Goal: Information Seeking & Learning: Learn about a topic

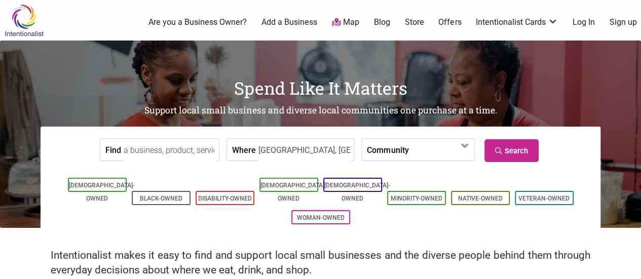
type input "[GEOGRAPHIC_DATA], [GEOGRAPHIC_DATA]"
click at [159, 238] on div "Intentionalist makes it easy to find and support local small businesses and the…" at bounding box center [320, 257] width 641 height 58
click at [510, 152] on link "Search" at bounding box center [511, 150] width 54 height 23
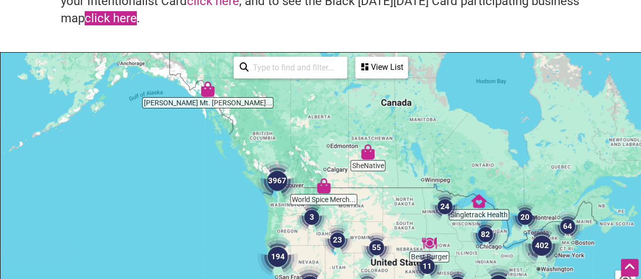
scroll to position [152, 0]
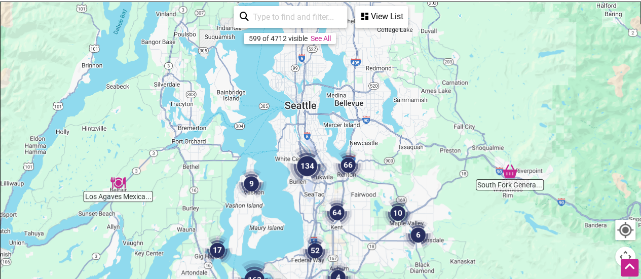
drag, startPoint x: 291, startPoint y: 82, endPoint x: 302, endPoint y: 252, distance: 171.0
click at [302, 252] on img "52" at bounding box center [315, 250] width 30 height 30
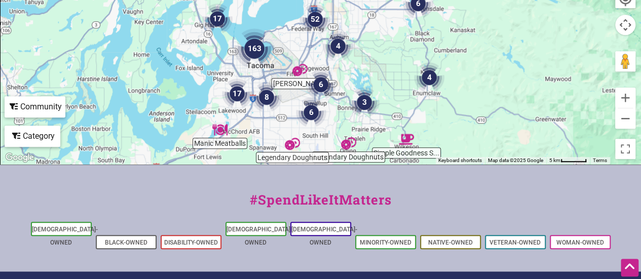
scroll to position [374, 0]
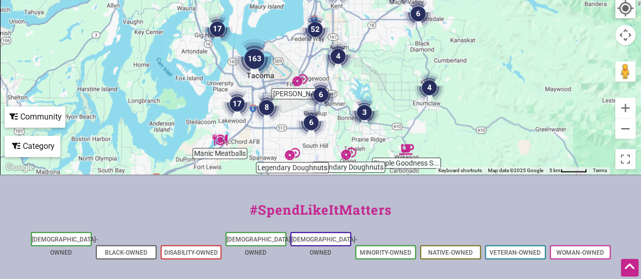
click at [38, 146] on div "Category" at bounding box center [33, 146] width 54 height 19
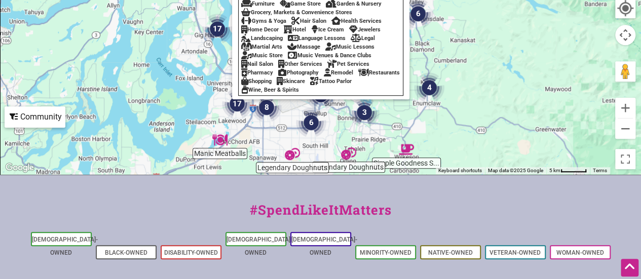
click at [358, 76] on div "Restaurants" at bounding box center [379, 72] width 42 height 7
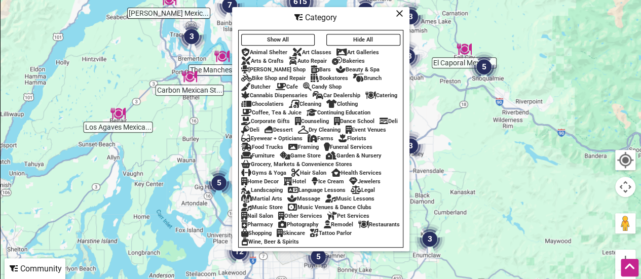
scroll to position [171, 0]
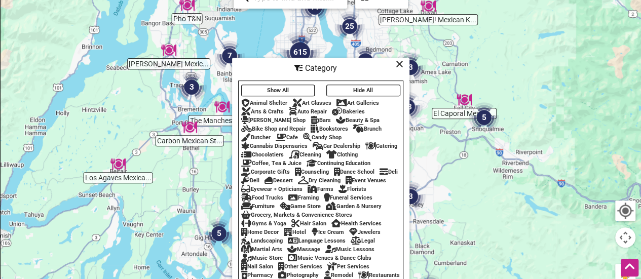
click at [397, 64] on icon at bounding box center [399, 64] width 8 height 1
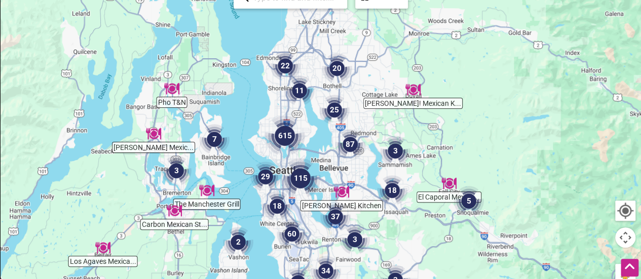
drag, startPoint x: 256, startPoint y: 67, endPoint x: 241, endPoint y: 154, distance: 87.9
click at [241, 154] on div "To navigate, press the arrow keys." at bounding box center [321, 180] width 640 height 394
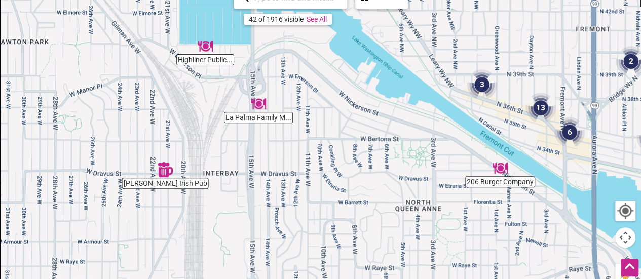
drag, startPoint x: 250, startPoint y: 117, endPoint x: 268, endPoint y: 154, distance: 40.8
click at [268, 154] on div "To navigate, press the arrow keys." at bounding box center [321, 180] width 640 height 394
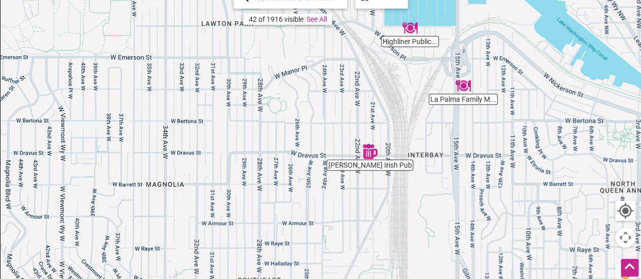
drag, startPoint x: 150, startPoint y: 129, endPoint x: 357, endPoint y: 109, distance: 208.0
click at [357, 109] on div "To navigate, press the arrow keys." at bounding box center [321, 180] width 640 height 394
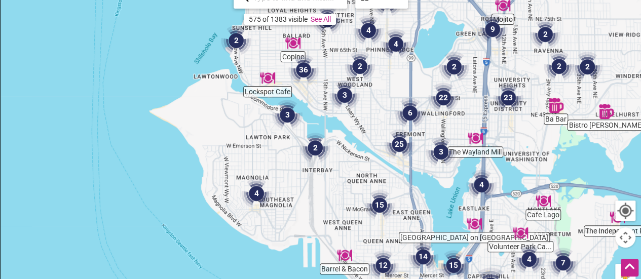
drag, startPoint x: 275, startPoint y: 124, endPoint x: 261, endPoint y: 149, distance: 29.0
click at [261, 149] on div "To navigate, press the arrow keys." at bounding box center [321, 180] width 640 height 394
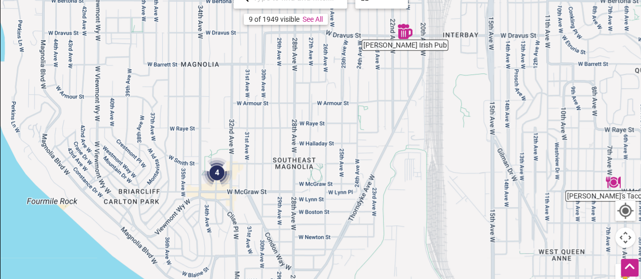
drag, startPoint x: 239, startPoint y: 148, endPoint x: 269, endPoint y: 52, distance: 101.2
click at [269, 52] on div "To navigate, press the arrow keys." at bounding box center [321, 180] width 640 height 394
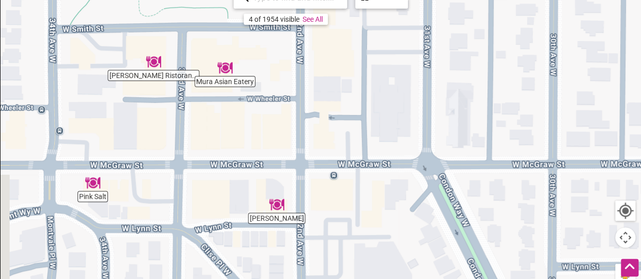
drag, startPoint x: 158, startPoint y: 113, endPoint x: 199, endPoint y: 147, distance: 53.2
click at [199, 147] on div "To navigate, press the arrow keys." at bounding box center [321, 180] width 640 height 394
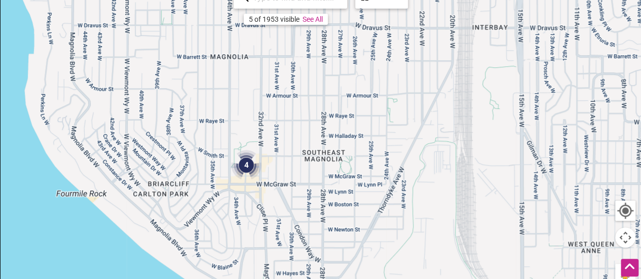
drag, startPoint x: 333, startPoint y: 81, endPoint x: 286, endPoint y: 228, distance: 155.3
click at [286, 228] on div "To navigate, press the arrow keys." at bounding box center [321, 180] width 640 height 394
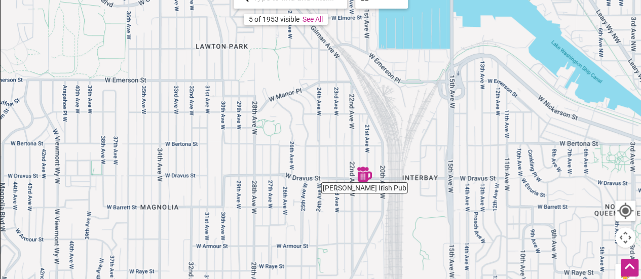
drag, startPoint x: 339, startPoint y: 65, endPoint x: 269, endPoint y: 217, distance: 166.7
click at [269, 217] on div "To navigate, press the arrow keys." at bounding box center [321, 180] width 640 height 394
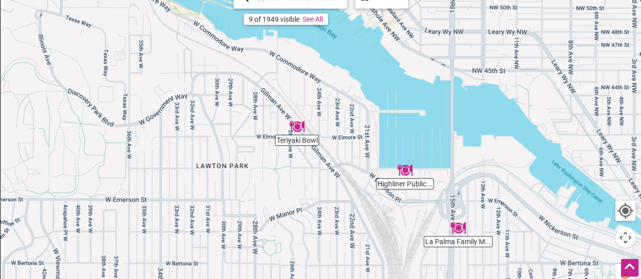
drag, startPoint x: 312, startPoint y: 92, endPoint x: 312, endPoint y: 211, distance: 119.0
click at [312, 211] on div "To navigate, press the arrow keys." at bounding box center [321, 180] width 640 height 394
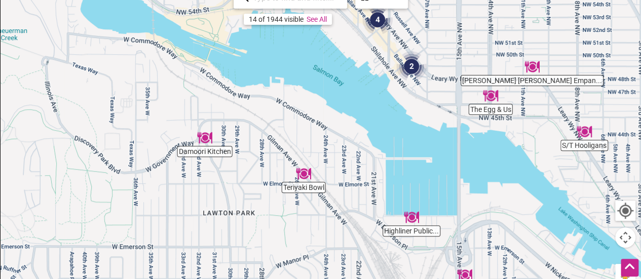
drag, startPoint x: 250, startPoint y: 131, endPoint x: 256, endPoint y: 186, distance: 55.1
click at [256, 186] on div "To navigate, press the arrow keys." at bounding box center [321, 180] width 640 height 394
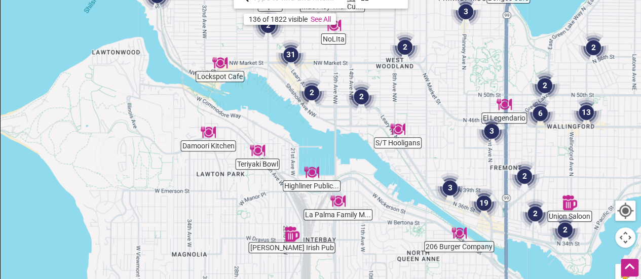
drag, startPoint x: 243, startPoint y: 190, endPoint x: 218, endPoint y: 171, distance: 31.8
click at [218, 171] on div "To navigate, press the arrow keys." at bounding box center [321, 180] width 640 height 394
click at [311, 184] on div "To navigate, press the arrow keys." at bounding box center [321, 180] width 640 height 394
click at [311, 188] on div "To navigate, press the arrow keys." at bounding box center [321, 180] width 640 height 394
click at [311, 169] on img "Highliner Public House" at bounding box center [311, 172] width 15 height 15
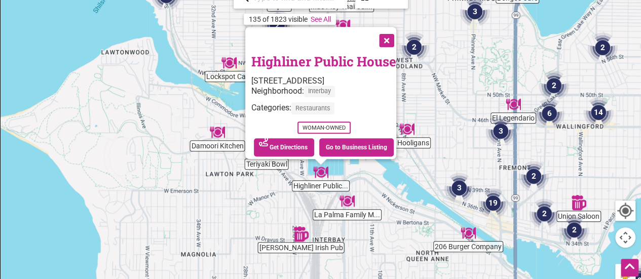
click at [390, 36] on button "Close" at bounding box center [385, 39] width 25 height 25
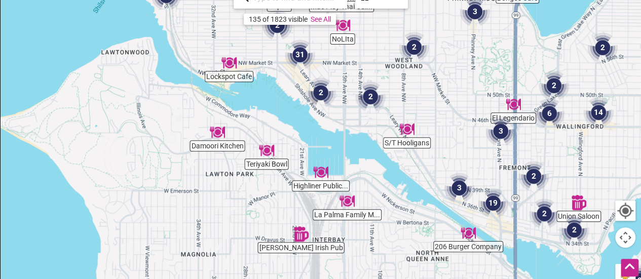
click at [347, 203] on img "La Palma Family Mexican Restaurant" at bounding box center [346, 200] width 15 height 15
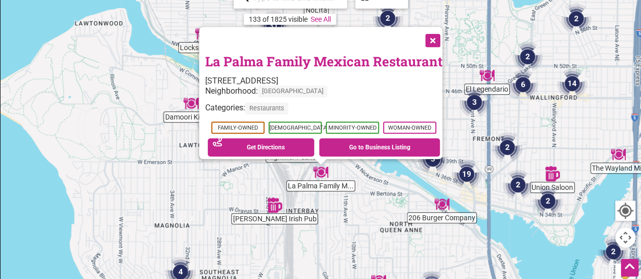
click at [437, 32] on button "Close" at bounding box center [431, 39] width 25 height 25
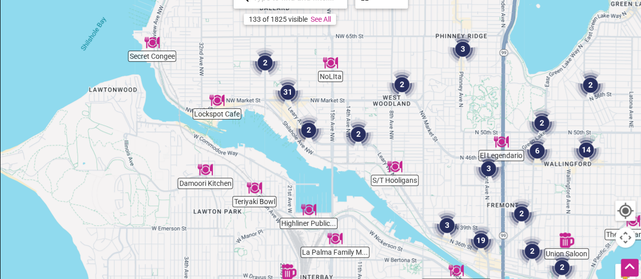
drag, startPoint x: 287, startPoint y: 107, endPoint x: 301, endPoint y: 177, distance: 71.4
click at [301, 177] on div "To navigate, press the arrow keys." at bounding box center [321, 180] width 640 height 394
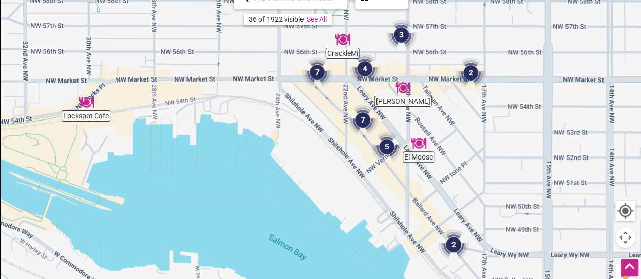
drag, startPoint x: 273, startPoint y: 117, endPoint x: 310, endPoint y: 172, distance: 66.0
click at [310, 172] on div "To navigate, press the arrow keys." at bounding box center [321, 180] width 640 height 394
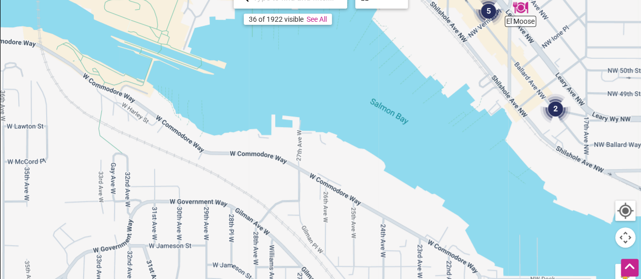
drag, startPoint x: 213, startPoint y: 171, endPoint x: 272, endPoint y: 15, distance: 166.5
click at [272, 15] on div "[PERSON_NAME] El Moose Lockspot Cafe CrackleMi 2 7 2 7 3 5 4 2 To navigate, pre…" at bounding box center [321, 180] width 640 height 394
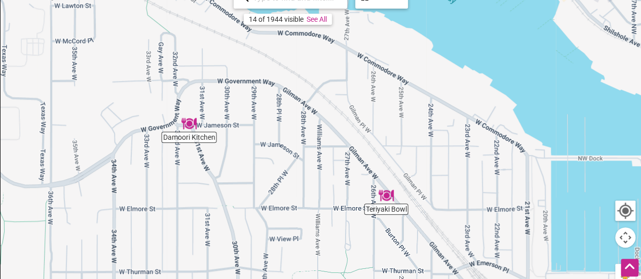
drag, startPoint x: 227, startPoint y: 173, endPoint x: 271, endPoint y: 67, distance: 114.4
click at [271, 67] on div "To navigate, press the arrow keys." at bounding box center [321, 180] width 640 height 394
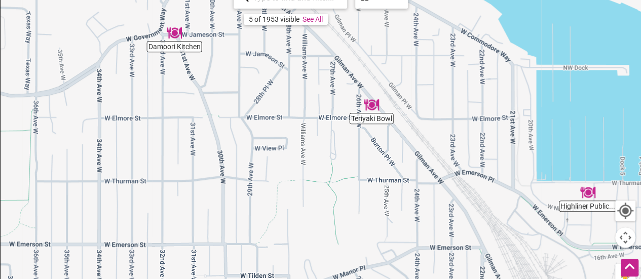
drag, startPoint x: 246, startPoint y: 175, endPoint x: 230, endPoint y: 76, distance: 99.5
click at [230, 76] on div "To navigate, press the arrow keys." at bounding box center [321, 180] width 640 height 394
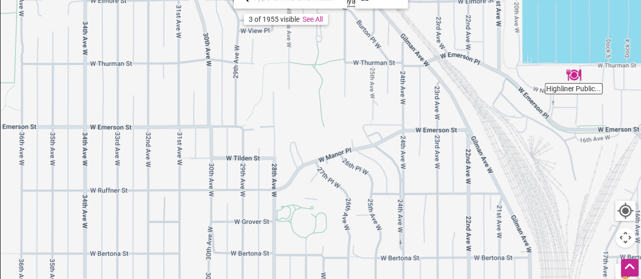
drag, startPoint x: 217, startPoint y: 189, endPoint x: 204, endPoint y: 84, distance: 106.1
click at [204, 84] on div "To navigate, press the arrow keys." at bounding box center [321, 180] width 640 height 394
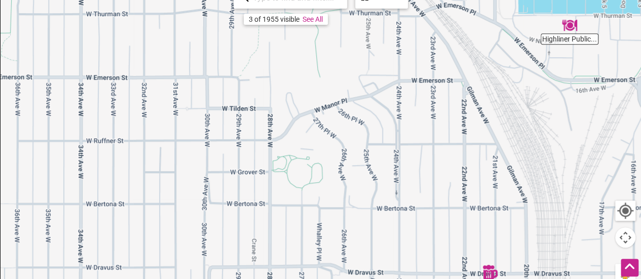
drag, startPoint x: 203, startPoint y: 167, endPoint x: 197, endPoint y: 104, distance: 63.0
click at [197, 104] on div "To navigate, press the arrow keys." at bounding box center [321, 180] width 640 height 394
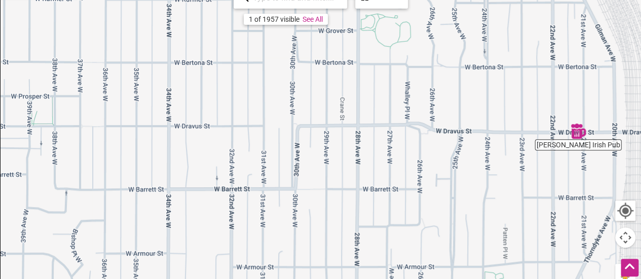
drag, startPoint x: 220, startPoint y: 132, endPoint x: 283, endPoint y: 153, distance: 66.3
click at [296, 149] on div "To navigate, press the arrow keys." at bounding box center [321, 180] width 640 height 394
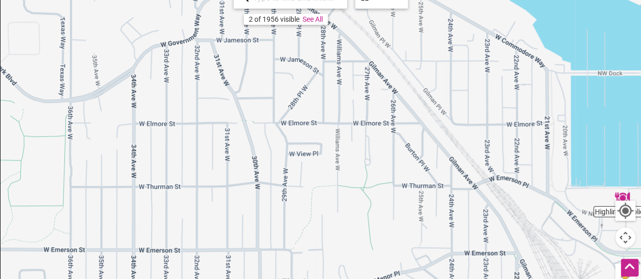
drag, startPoint x: 250, startPoint y: 74, endPoint x: 267, endPoint y: 261, distance: 187.7
click at [260, 274] on div "To navigate, press the arrow keys." at bounding box center [321, 180] width 640 height 394
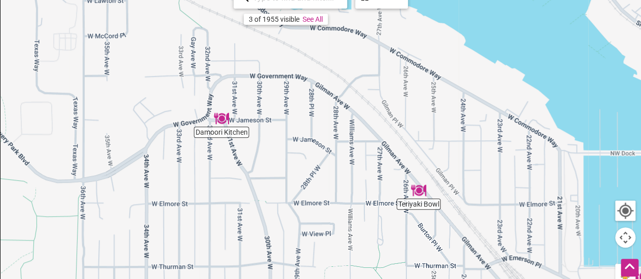
drag, startPoint x: 282, startPoint y: 133, endPoint x: 294, endPoint y: 173, distance: 42.0
click at [294, 173] on div "To navigate, press the arrow keys." at bounding box center [321, 180] width 640 height 394
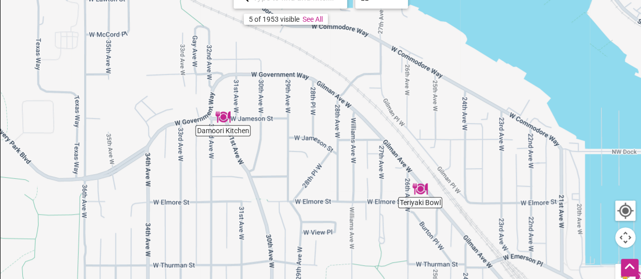
click at [224, 115] on img "Damoori Kitchen" at bounding box center [222, 116] width 15 height 15
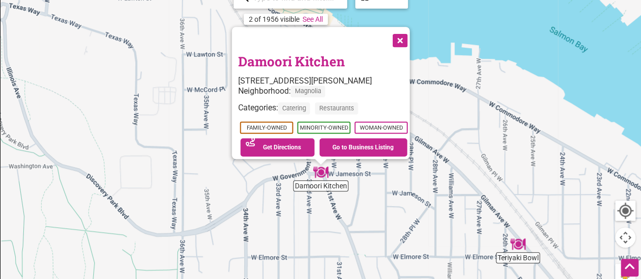
click at [408, 33] on button "Close" at bounding box center [398, 39] width 25 height 25
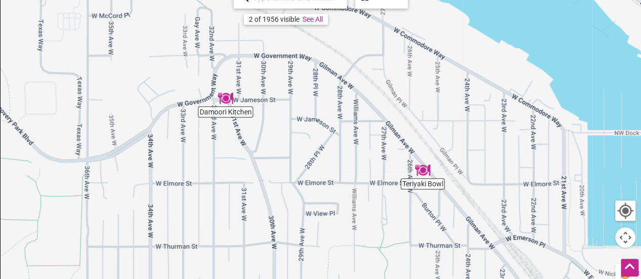
drag, startPoint x: 379, startPoint y: 227, endPoint x: 284, endPoint y: 131, distance: 135.3
click at [284, 131] on div "To navigate, press the arrow keys." at bounding box center [321, 180] width 640 height 394
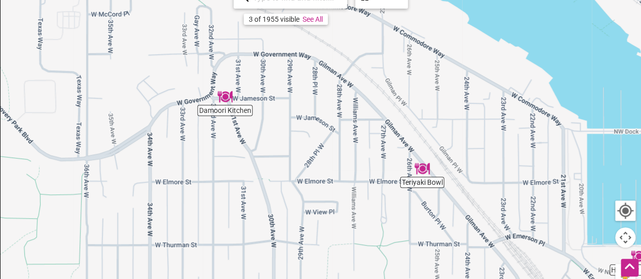
click at [423, 169] on img "Teriyaki Bowl" at bounding box center [421, 168] width 15 height 15
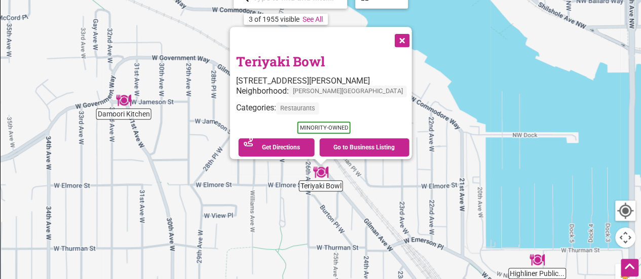
click at [390, 34] on button "Close" at bounding box center [400, 39] width 25 height 25
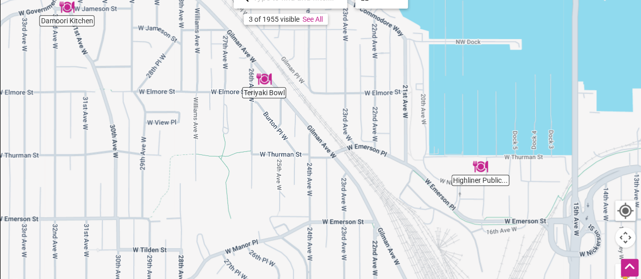
drag, startPoint x: 373, startPoint y: 164, endPoint x: 302, endPoint y: 48, distance: 135.7
click at [302, 48] on div "To navigate, press the arrow keys." at bounding box center [321, 180] width 640 height 394
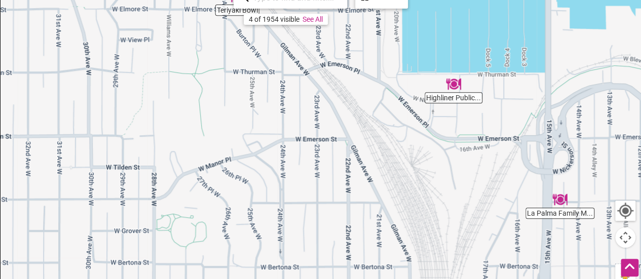
drag, startPoint x: 373, startPoint y: 192, endPoint x: 358, endPoint y: 124, distance: 69.3
click at [358, 124] on div "To navigate, press the arrow keys." at bounding box center [321, 180] width 640 height 394
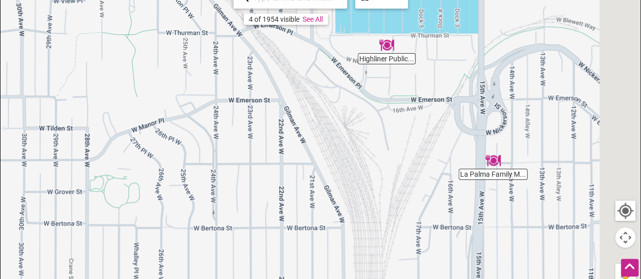
drag, startPoint x: 510, startPoint y: 194, endPoint x: 437, endPoint y: 150, distance: 84.9
click at [423, 148] on div "To navigate, press the arrow keys." at bounding box center [321, 180] width 640 height 394
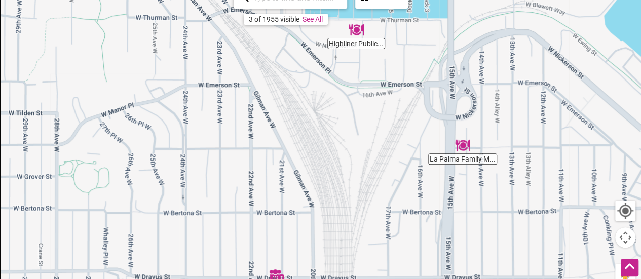
click at [465, 153] on div "To navigate, press the arrow keys." at bounding box center [321, 180] width 640 height 394
click at [466, 145] on img "La Palma Family Mexican Restaurant" at bounding box center [462, 145] width 15 height 15
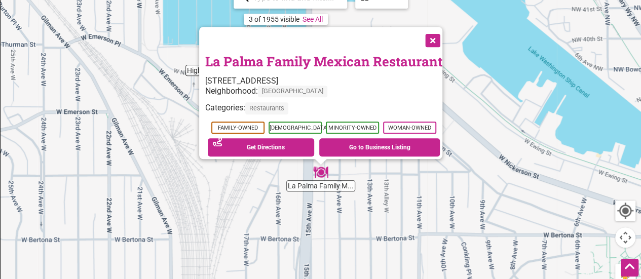
click at [436, 36] on button "Close" at bounding box center [431, 39] width 25 height 25
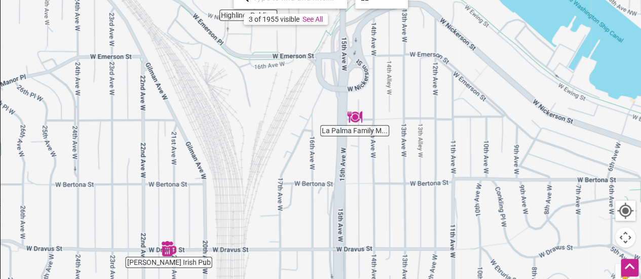
drag, startPoint x: 238, startPoint y: 158, endPoint x: 253, endPoint y: 134, distance: 28.0
click at [253, 134] on div "To navigate, press the arrow keys." at bounding box center [321, 180] width 640 height 394
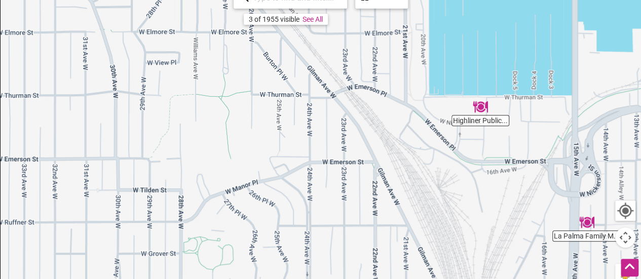
drag, startPoint x: 212, startPoint y: 146, endPoint x: 411, endPoint y: 277, distance: 238.0
click at [411, 277] on div "To navigate, press the arrow keys." at bounding box center [321, 180] width 640 height 394
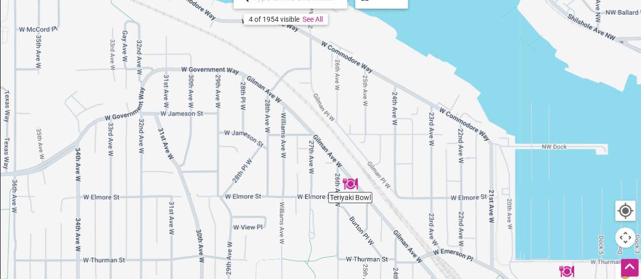
drag, startPoint x: 386, startPoint y: 124, endPoint x: 473, endPoint y: 282, distance: 180.4
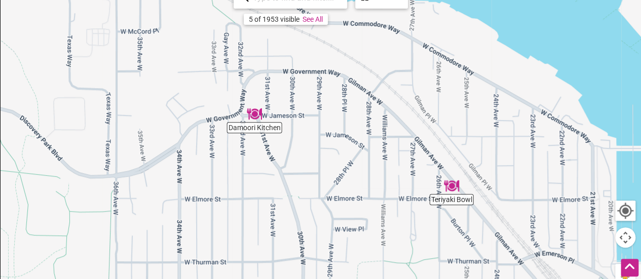
drag, startPoint x: 265, startPoint y: 162, endPoint x: 423, endPoint y: 164, distance: 158.0
click at [423, 164] on div "To navigate, press the arrow keys." at bounding box center [321, 180] width 640 height 394
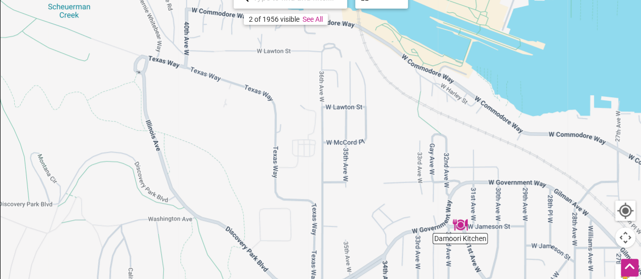
drag, startPoint x: 244, startPoint y: 121, endPoint x: 387, endPoint y: 231, distance: 181.6
click at [387, 231] on div "To navigate, press the arrow keys." at bounding box center [321, 180] width 640 height 394
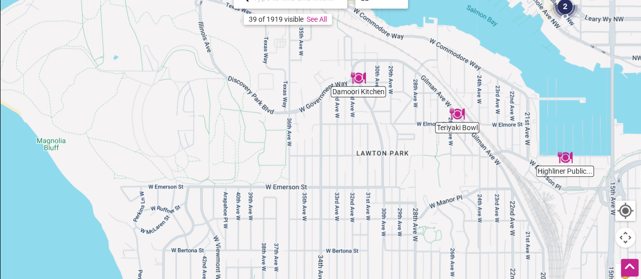
drag, startPoint x: 298, startPoint y: 188, endPoint x: 261, endPoint y: 74, distance: 119.1
click at [261, 74] on div "To navigate, press the arrow keys." at bounding box center [321, 180] width 640 height 394
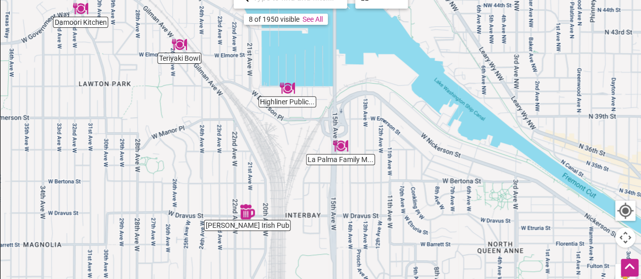
drag, startPoint x: 267, startPoint y: 167, endPoint x: 0, endPoint y: 112, distance: 272.9
click at [0, 112] on div "← Move left → Move right ↑ Move up ↓ Move down + Zoom in - Zoom out Home Jump l…" at bounding box center [320, 179] width 641 height 395
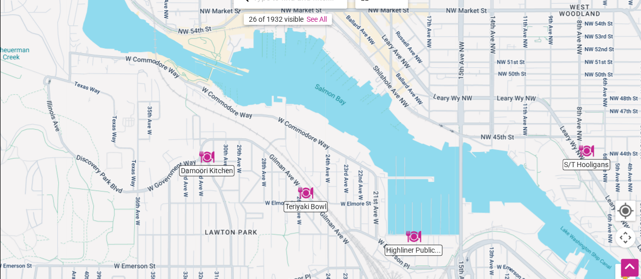
drag, startPoint x: 132, startPoint y: 79, endPoint x: 276, endPoint y: 247, distance: 221.2
click at [276, 247] on div "To navigate, press the arrow keys." at bounding box center [321, 180] width 640 height 394
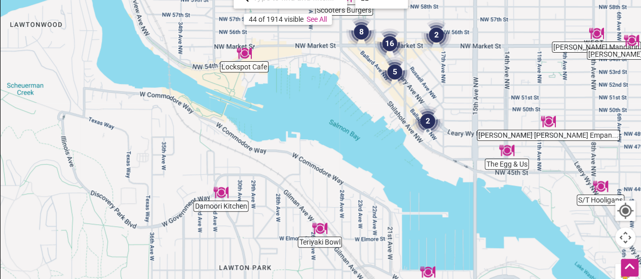
drag, startPoint x: 173, startPoint y: 113, endPoint x: 156, endPoint y: 173, distance: 62.0
click at [156, 173] on div "To navigate, press the arrow keys." at bounding box center [321, 180] width 640 height 394
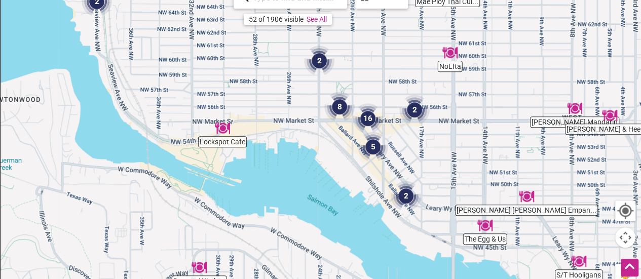
click at [221, 128] on img "Lockspot Cafe" at bounding box center [222, 128] width 15 height 15
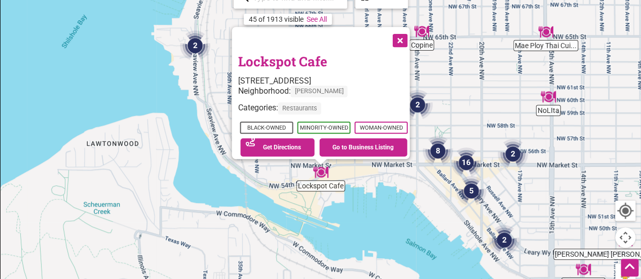
click at [408, 32] on button "Close" at bounding box center [398, 39] width 25 height 25
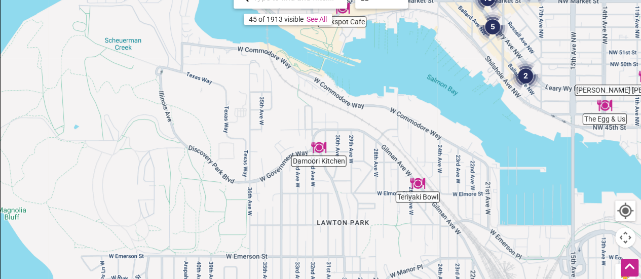
drag, startPoint x: 373, startPoint y: 166, endPoint x: 394, endPoint y: 1, distance: 166.4
click at [394, 1] on div "Copine Mae Ploy Thai Cui... The Egg & Us Teriyaki Bowl Damoori Kitchen [PERSON_…" at bounding box center [321, 180] width 640 height 394
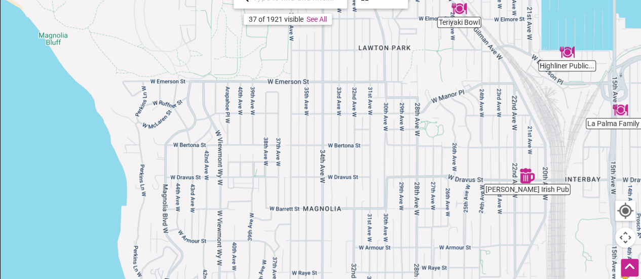
drag, startPoint x: 327, startPoint y: 227, endPoint x: 371, endPoint y: 59, distance: 173.2
click at [371, 59] on div "To navigate, press the arrow keys." at bounding box center [321, 180] width 640 height 394
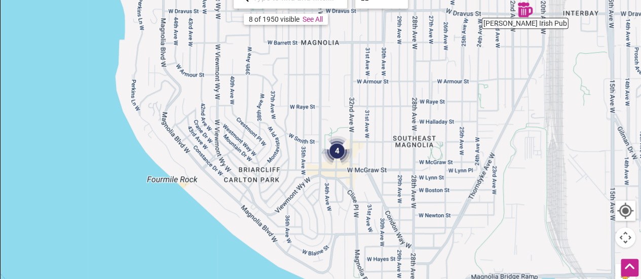
drag, startPoint x: 358, startPoint y: 185, endPoint x: 354, endPoint y: 21, distance: 164.6
click at [354, 21] on div "To navigate, press the arrow keys." at bounding box center [321, 180] width 640 height 394
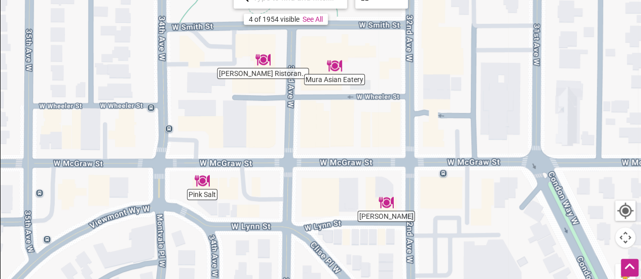
drag, startPoint x: 292, startPoint y: 112, endPoint x: 299, endPoint y: 138, distance: 27.3
click at [299, 138] on div "To navigate, press the arrow keys." at bounding box center [321, 180] width 640 height 394
click at [386, 200] on img "Nikos Gyros" at bounding box center [385, 202] width 15 height 15
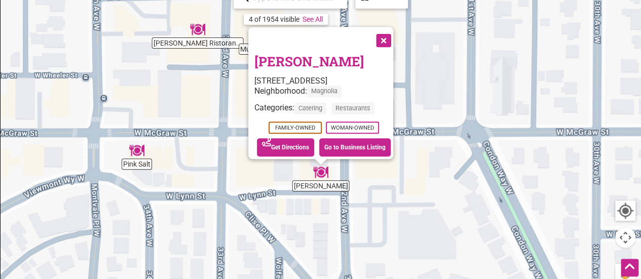
click at [386, 37] on button "Close" at bounding box center [382, 39] width 25 height 25
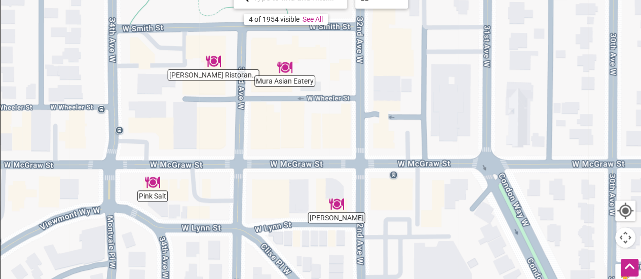
drag, startPoint x: 237, startPoint y: 90, endPoint x: 262, endPoint y: 147, distance: 62.6
click at [262, 147] on div "To navigate, press the arrow keys." at bounding box center [321, 180] width 640 height 394
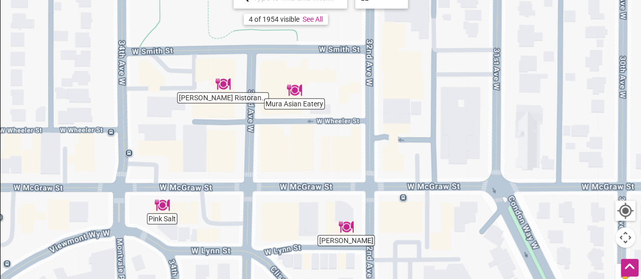
click at [296, 92] on img "Mura Asian Eatery" at bounding box center [294, 90] width 15 height 15
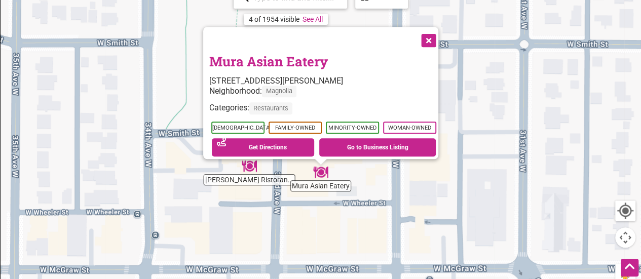
click at [433, 32] on button "Close" at bounding box center [427, 39] width 25 height 25
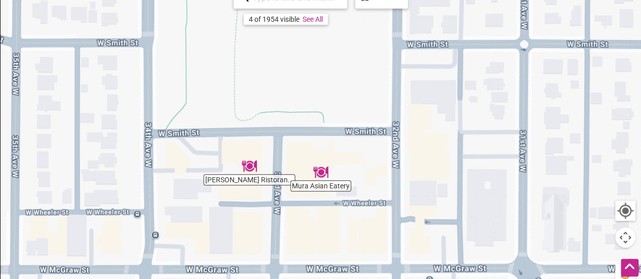
click at [245, 165] on img "Mondello Ristorante Italiano" at bounding box center [249, 165] width 15 height 15
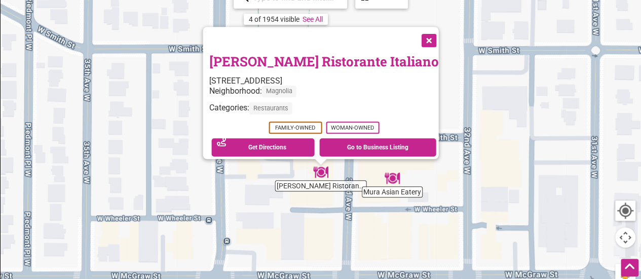
click at [415, 33] on button "Close" at bounding box center [427, 39] width 25 height 25
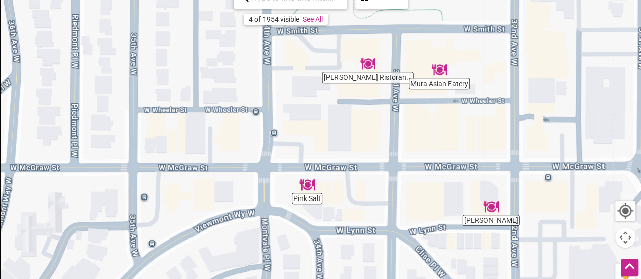
drag, startPoint x: 243, startPoint y: 181, endPoint x: 292, endPoint y: 69, distance: 122.2
click at [292, 69] on div "To navigate, press the arrow keys." at bounding box center [321, 180] width 640 height 394
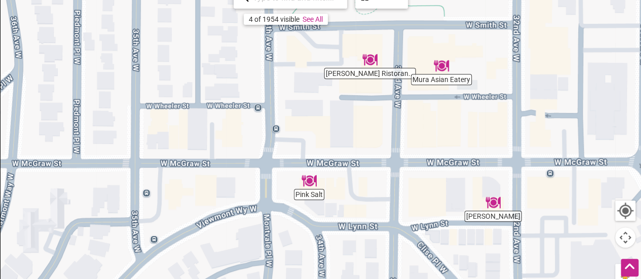
click at [309, 180] on img "Pink Salt" at bounding box center [308, 180] width 15 height 15
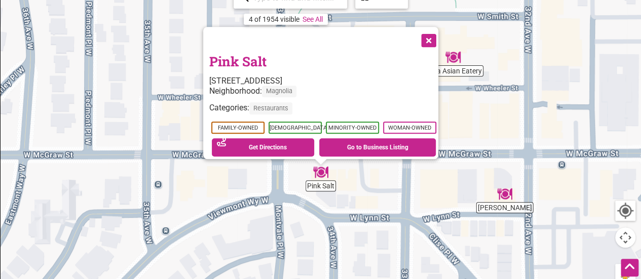
click at [433, 34] on button "Close" at bounding box center [427, 39] width 25 height 25
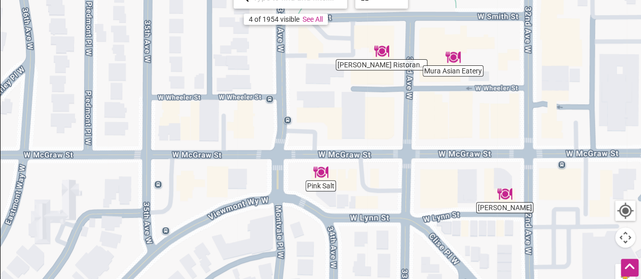
click at [382, 47] on img "Mondello Ristorante Italiano" at bounding box center [381, 51] width 15 height 15
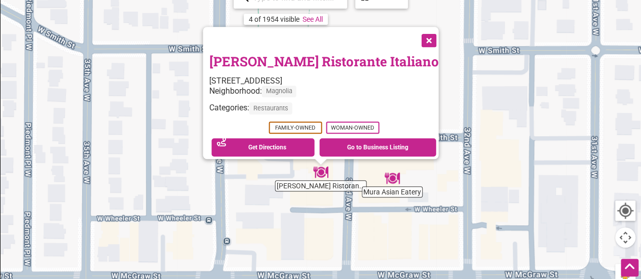
click at [415, 34] on button "Close" at bounding box center [427, 39] width 25 height 25
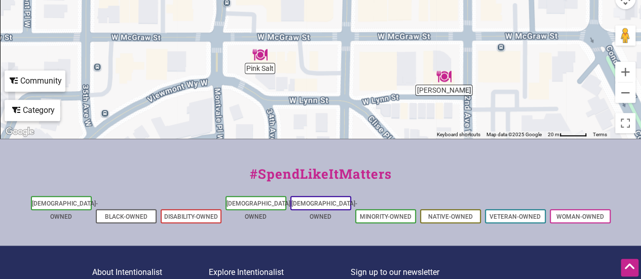
scroll to position [372, 0]
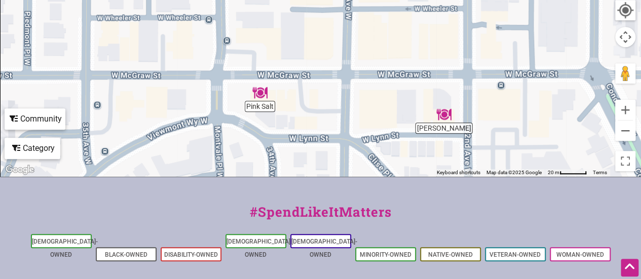
click at [38, 120] on div "Community" at bounding box center [35, 118] width 59 height 19
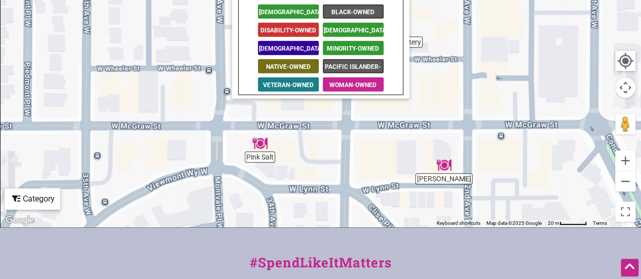
scroll to position [270, 0]
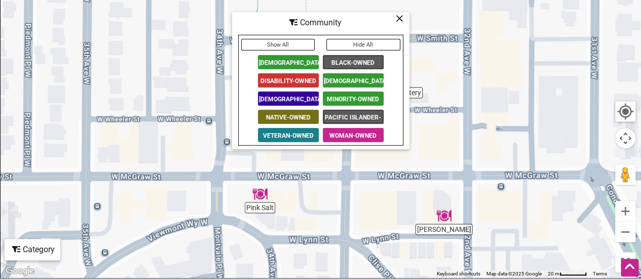
click at [351, 79] on span "[DEMOGRAPHIC_DATA]-Owned" at bounding box center [353, 80] width 61 height 14
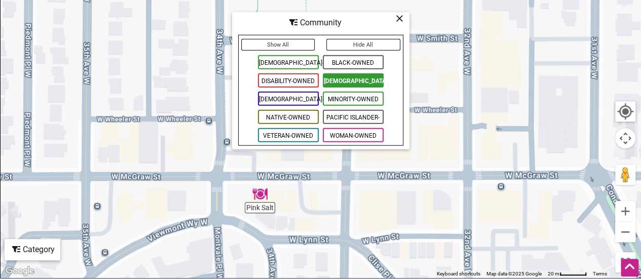
click at [400, 18] on icon at bounding box center [399, 18] width 8 height 1
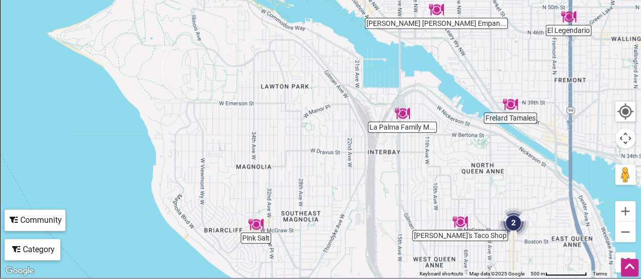
drag, startPoint x: 380, startPoint y: 106, endPoint x: 305, endPoint y: 218, distance: 134.4
click at [305, 218] on div "To navigate, press the arrow keys." at bounding box center [321, 81] width 640 height 394
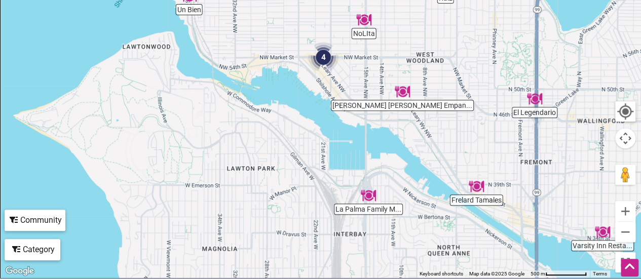
drag, startPoint x: 325, startPoint y: 124, endPoint x: 313, endPoint y: 169, distance: 46.2
click at [313, 169] on div "To navigate, press the arrow keys." at bounding box center [321, 81] width 640 height 394
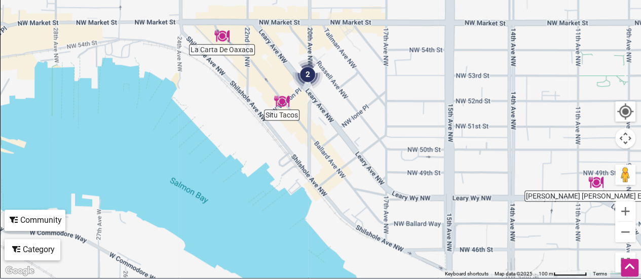
drag, startPoint x: 332, startPoint y: 95, endPoint x: 329, endPoint y: 147, distance: 52.3
click at [329, 147] on div "To navigate, press the arrow keys." at bounding box center [321, 81] width 640 height 394
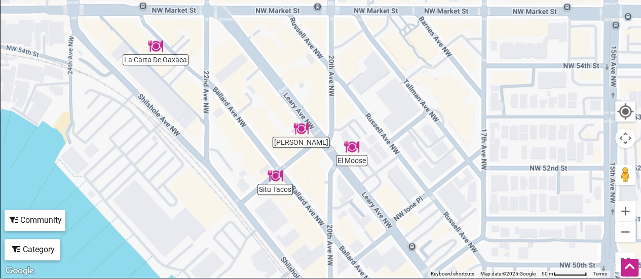
drag, startPoint x: 284, startPoint y: 110, endPoint x: 343, endPoint y: 219, distance: 124.2
click at [343, 219] on div "To navigate, press the arrow keys." at bounding box center [321, 81] width 640 height 394
click at [353, 146] on img "El Moose" at bounding box center [351, 146] width 15 height 15
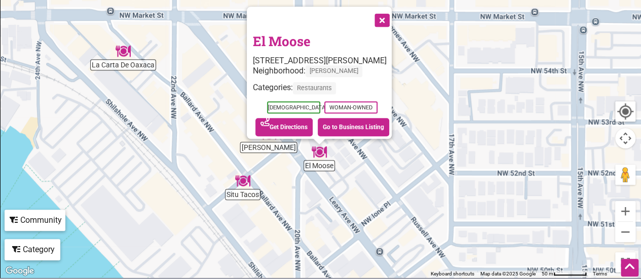
drag, startPoint x: 400, startPoint y: 165, endPoint x: 397, endPoint y: 198, distance: 33.5
click at [397, 198] on div "To navigate, press the arrow keys. El Moose [STREET_ADDRESS][PERSON_NAME] Neigh…" at bounding box center [321, 81] width 640 height 394
click at [384, 15] on button "Close" at bounding box center [380, 19] width 25 height 25
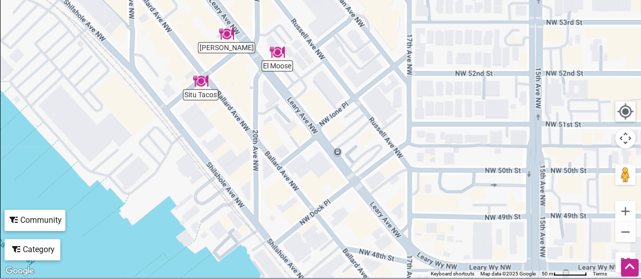
drag, startPoint x: 405, startPoint y: 180, endPoint x: 362, endPoint y: 79, distance: 109.1
click at [362, 79] on div "To navigate, press the arrow keys." at bounding box center [321, 81] width 640 height 394
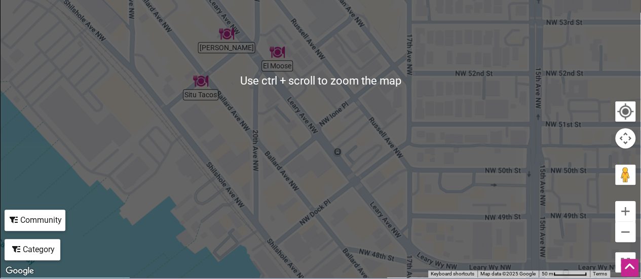
click at [331, 122] on div "To navigate, press the arrow keys." at bounding box center [321, 81] width 640 height 394
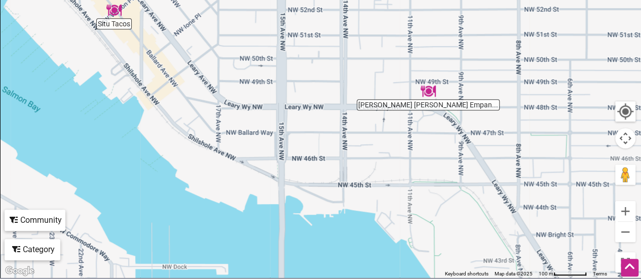
drag, startPoint x: 381, startPoint y: 185, endPoint x: 225, endPoint y: 98, distance: 179.1
click at [225, 98] on div "To navigate, press the arrow keys." at bounding box center [321, 81] width 640 height 394
click at [428, 89] on img "Maria Luisa Empanadas" at bounding box center [427, 91] width 15 height 15
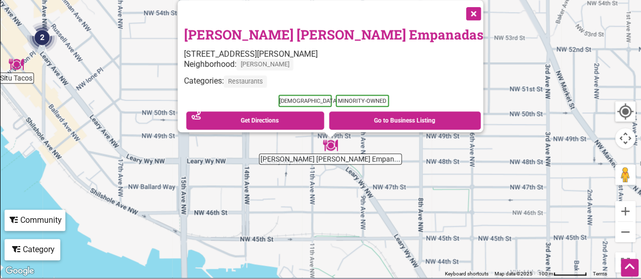
drag, startPoint x: 391, startPoint y: 127, endPoint x: 397, endPoint y: 171, distance: 44.5
click at [397, 171] on div "To navigate, press the arrow keys. [PERSON_NAME] [PERSON_NAME] Empanadas [STREE…" at bounding box center [321, 81] width 640 height 394
click at [459, 7] on button "Close" at bounding box center [471, 12] width 25 height 25
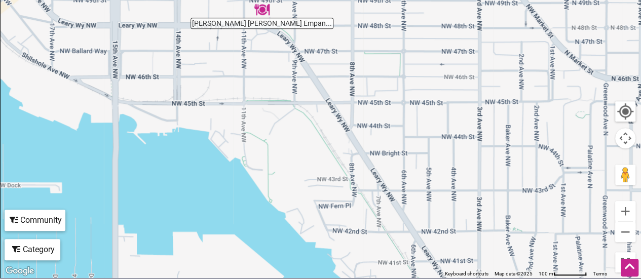
drag, startPoint x: 341, startPoint y: 219, endPoint x: 271, endPoint y: 83, distance: 153.3
click at [271, 83] on div "To navigate, press the arrow keys." at bounding box center [321, 81] width 640 height 394
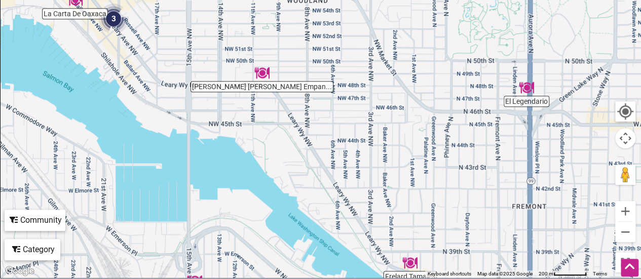
drag, startPoint x: 310, startPoint y: 111, endPoint x: 296, endPoint y: 140, distance: 31.9
click at [296, 140] on div "To navigate, press the arrow keys." at bounding box center [321, 81] width 640 height 394
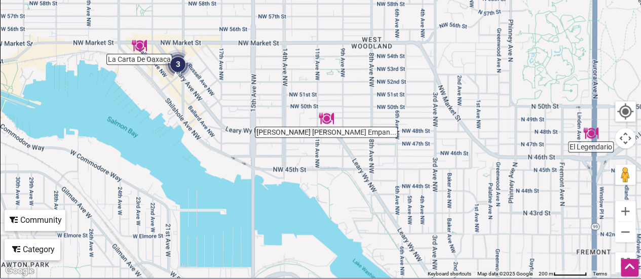
drag, startPoint x: 364, startPoint y: 119, endPoint x: 428, endPoint y: 166, distance: 79.8
click at [428, 166] on div "To navigate, press the arrow keys." at bounding box center [321, 81] width 640 height 394
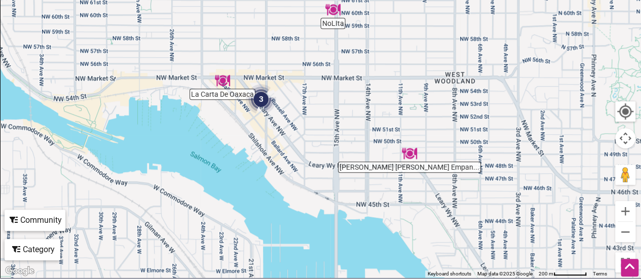
drag, startPoint x: 281, startPoint y: 85, endPoint x: 361, endPoint y: 118, distance: 86.7
click at [361, 118] on div "To navigate, press the arrow keys." at bounding box center [321, 81] width 640 height 394
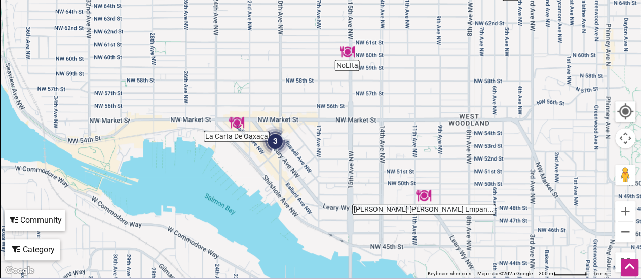
drag, startPoint x: 336, startPoint y: 136, endPoint x: 348, endPoint y: 162, distance: 28.1
click at [348, 162] on div "To navigate, press the arrow keys." at bounding box center [321, 81] width 640 height 394
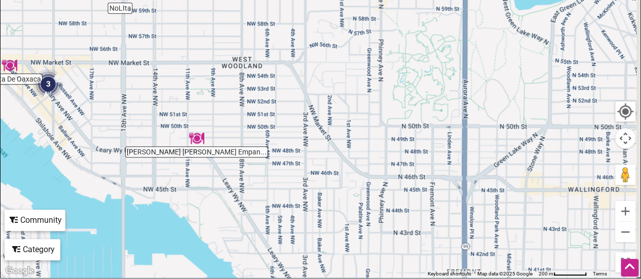
drag, startPoint x: 383, startPoint y: 142, endPoint x: 159, endPoint y: 87, distance: 230.5
click at [159, 87] on div "To navigate, press the arrow keys." at bounding box center [321, 81] width 640 height 394
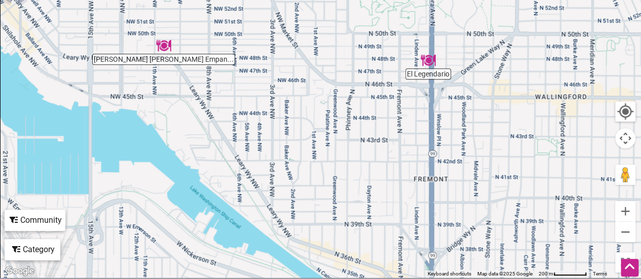
drag, startPoint x: 295, startPoint y: 170, endPoint x: 264, endPoint y: 83, distance: 91.9
click at [264, 83] on div "To navigate, press the arrow keys." at bounding box center [321, 81] width 640 height 394
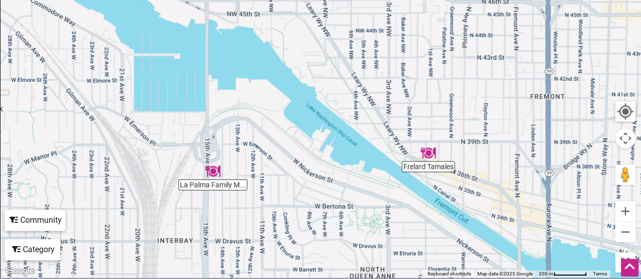
drag, startPoint x: 271, startPoint y: 151, endPoint x: 387, endPoint y: 68, distance: 142.7
click at [387, 68] on div "To navigate, press the arrow keys." at bounding box center [321, 81] width 640 height 394
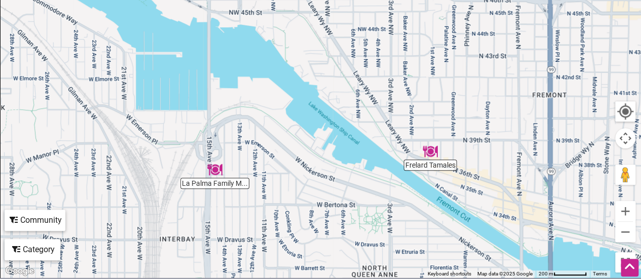
click at [256, 50] on div "To navigate, press the arrow keys." at bounding box center [321, 81] width 640 height 394
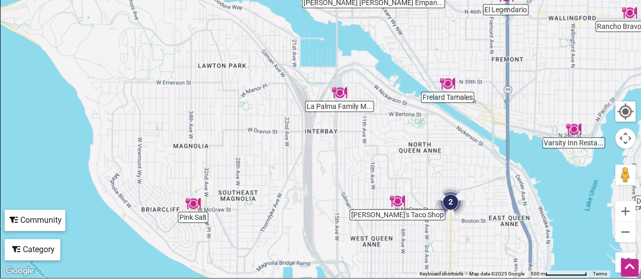
drag, startPoint x: 191, startPoint y: 86, endPoint x: 286, endPoint y: 58, distance: 98.7
click at [286, 58] on div "To navigate, press the arrow keys." at bounding box center [321, 81] width 640 height 394
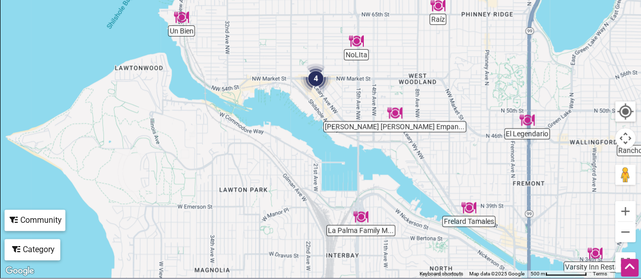
drag, startPoint x: 248, startPoint y: 110, endPoint x: 271, endPoint y: 242, distance: 133.6
click at [271, 242] on div "To navigate, press the arrow keys." at bounding box center [321, 81] width 640 height 394
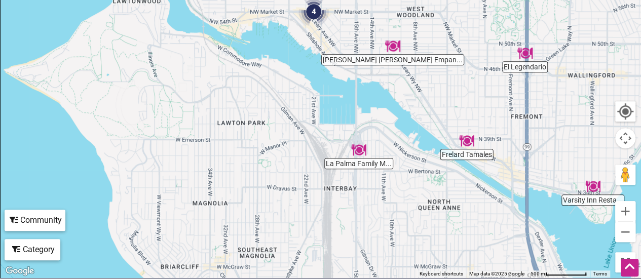
drag, startPoint x: 238, startPoint y: 204, endPoint x: 233, endPoint y: 127, distance: 77.6
click at [233, 127] on div "To navigate, press the arrow keys." at bounding box center [321, 81] width 640 height 394
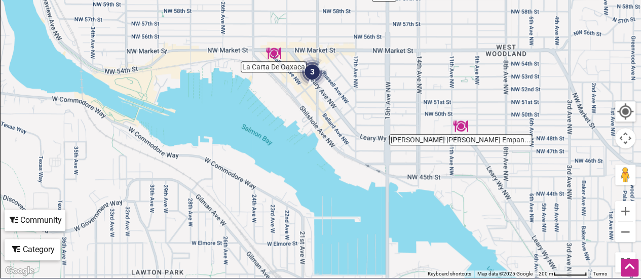
drag, startPoint x: 320, startPoint y: 43, endPoint x: 324, endPoint y: 108, distance: 65.4
click at [324, 108] on div "To navigate, press the arrow keys." at bounding box center [321, 81] width 640 height 394
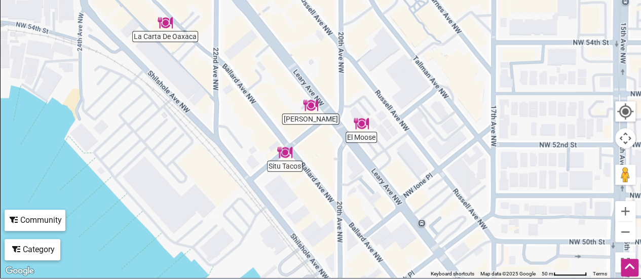
drag, startPoint x: 314, startPoint y: 86, endPoint x: 329, endPoint y: 183, distance: 98.4
click at [329, 183] on div "To navigate, press the arrow keys." at bounding box center [321, 81] width 640 height 394
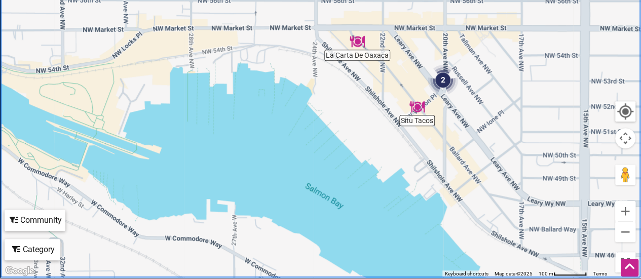
click at [361, 44] on img "La Carta De Oaxaca" at bounding box center [356, 41] width 15 height 15
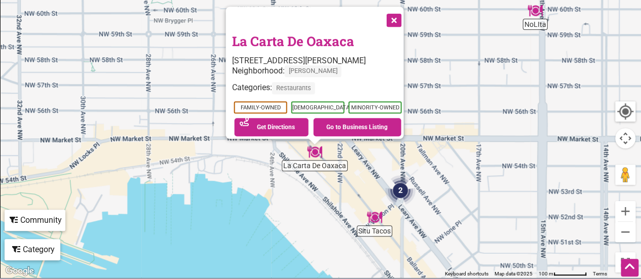
drag, startPoint x: 383, startPoint y: 98, endPoint x: 377, endPoint y: 179, distance: 81.2
click at [377, 179] on div "To navigate, press the arrow keys. La Carta De Oaxaca [STREET_ADDRESS][PERSON_N…" at bounding box center [321, 81] width 640 height 394
click at [400, 16] on button "Close" at bounding box center [392, 19] width 25 height 25
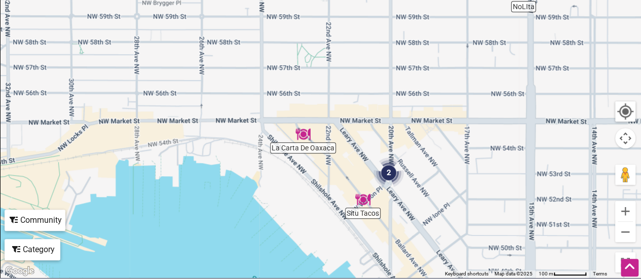
drag, startPoint x: 332, startPoint y: 229, endPoint x: 254, endPoint y: 143, distance: 115.8
click at [310, 194] on div "To navigate, press the arrow keys." at bounding box center [321, 81] width 640 height 394
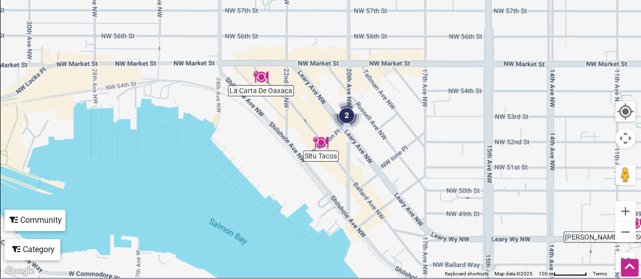
click at [204, 93] on div "To navigate, press the arrow keys." at bounding box center [321, 81] width 640 height 394
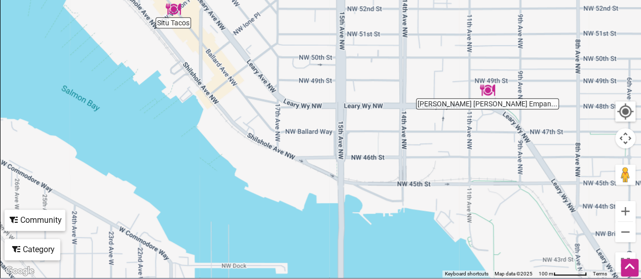
drag, startPoint x: 259, startPoint y: 185, endPoint x: 115, endPoint y: 56, distance: 193.3
click at [115, 56] on div "To navigate, press the arrow keys." at bounding box center [321, 81] width 640 height 394
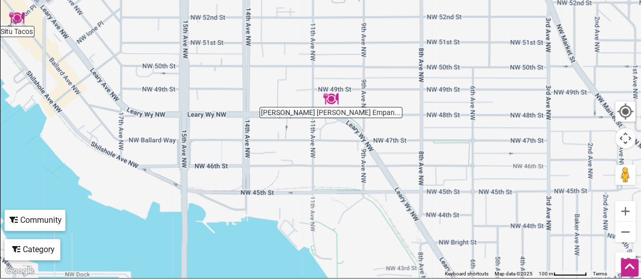
drag, startPoint x: 468, startPoint y: 157, endPoint x: 307, endPoint y: 167, distance: 160.8
click at [307, 167] on div "To navigate, press the arrow keys." at bounding box center [321, 81] width 640 height 394
